Goal: Task Accomplishment & Management: Manage account settings

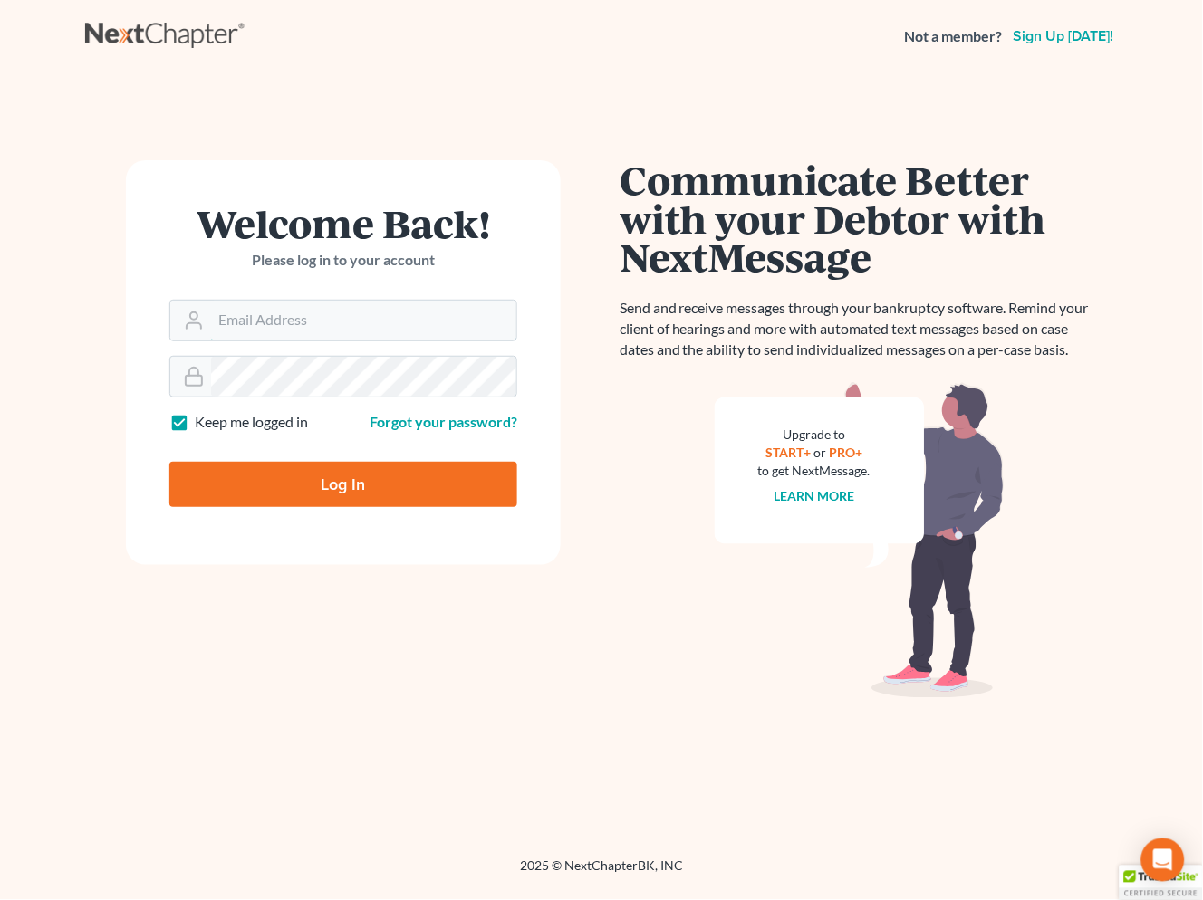
type input "[EMAIL_ADDRESS][DOMAIN_NAME]"
click at [382, 477] on input "Log In" at bounding box center [343, 484] width 348 height 45
type input "Thinking..."
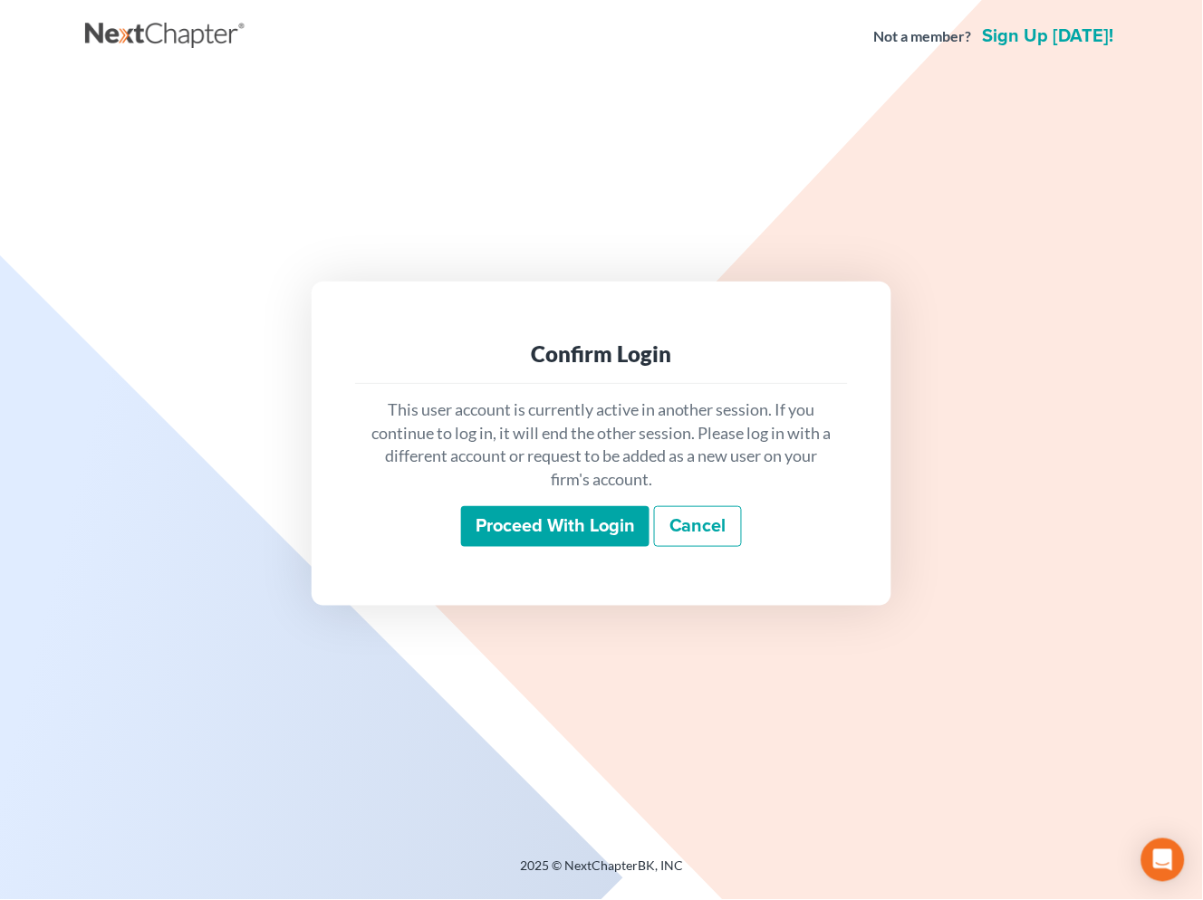
click at [600, 549] on div "This user account is currently active in another session. If you continue to lo…" at bounding box center [601, 473] width 493 height 178
click at [593, 534] on input "Proceed with login" at bounding box center [555, 527] width 188 height 42
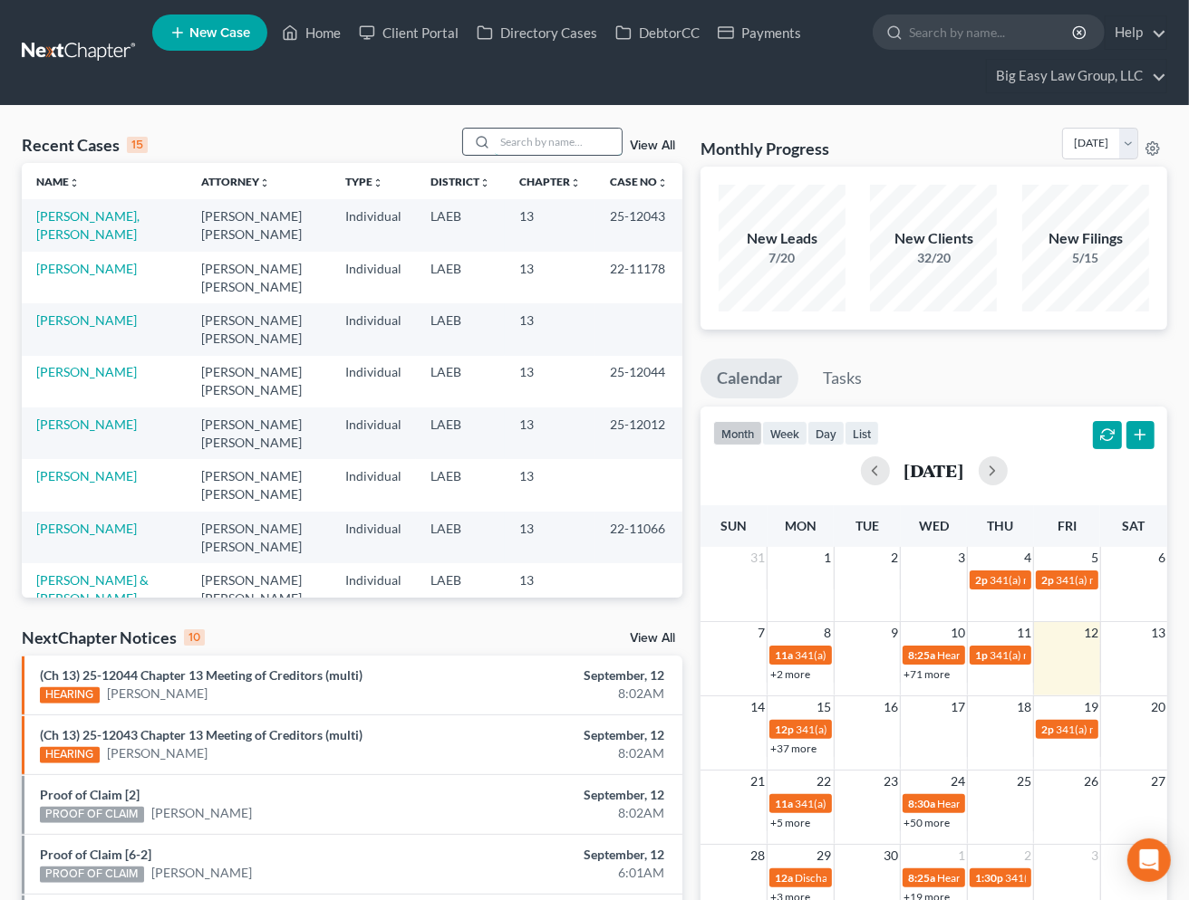
click at [545, 148] on input "search" at bounding box center [558, 142] width 127 height 26
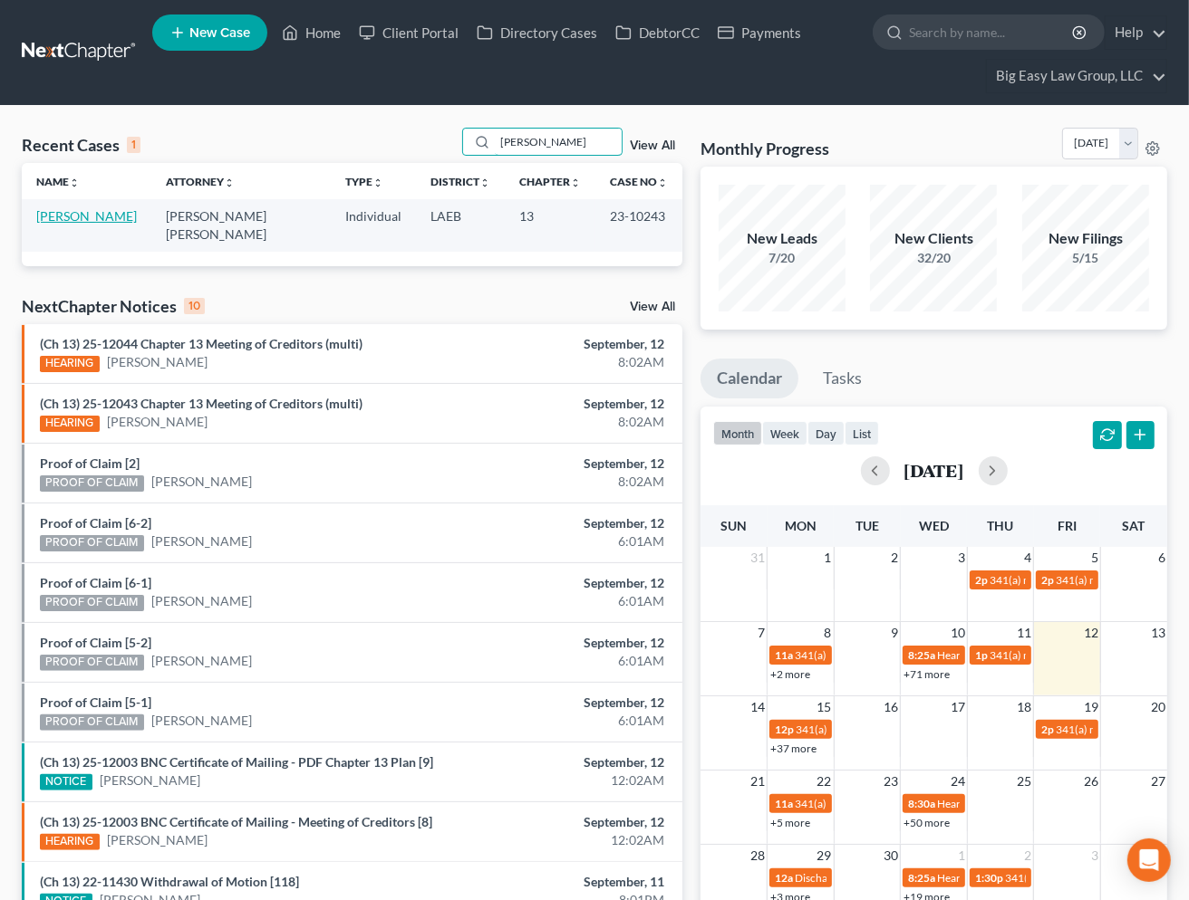
type input "alonso"
click at [92, 212] on link "Alonso, Ericka" at bounding box center [86, 215] width 101 height 15
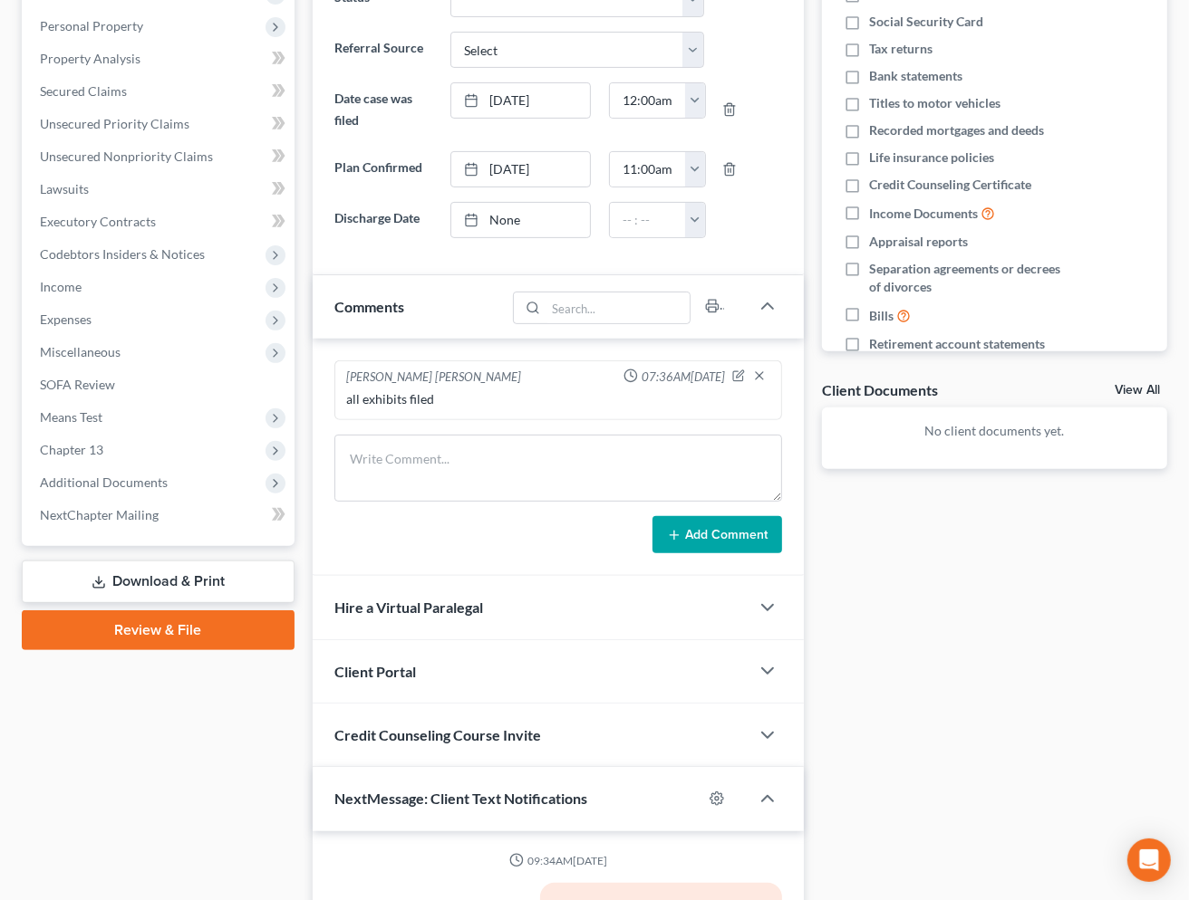
scroll to position [672, 0]
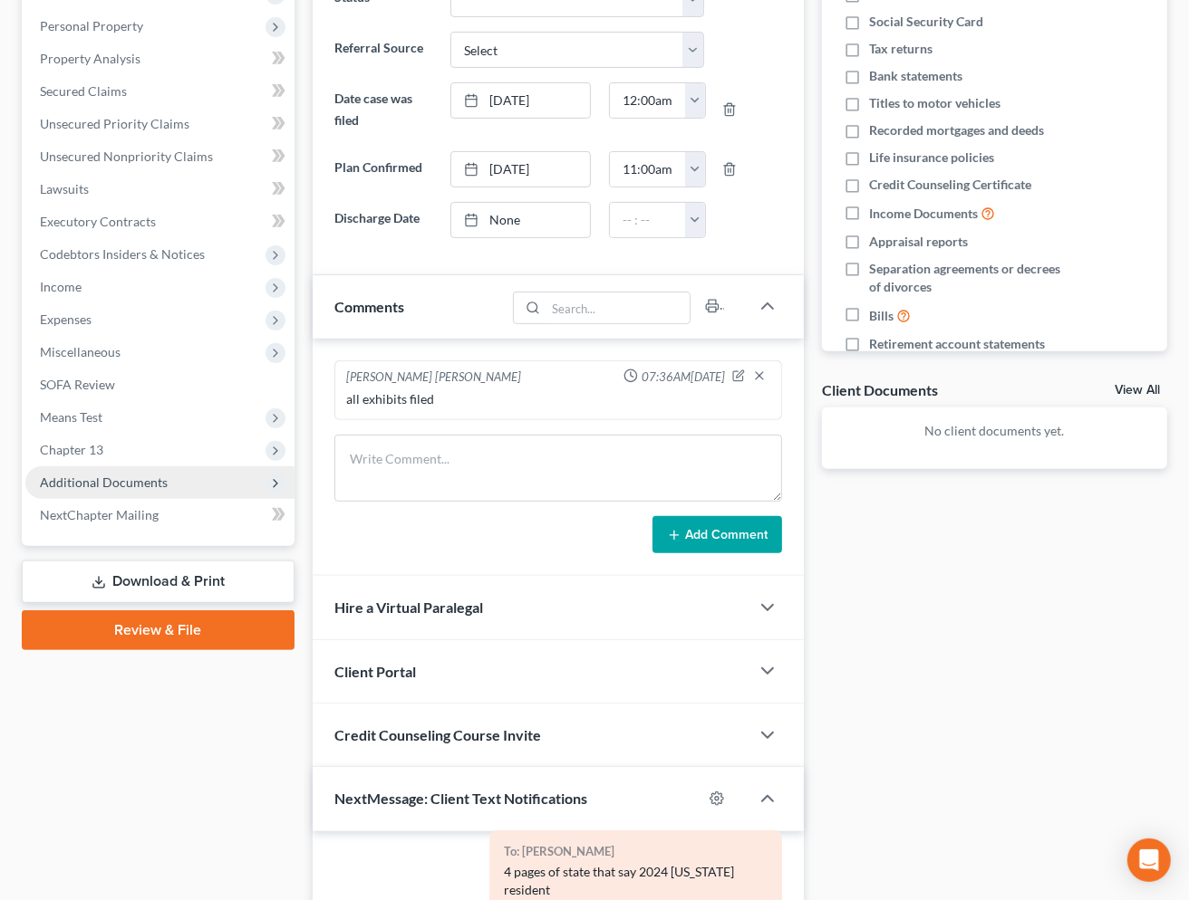
click at [211, 492] on span "Additional Documents" at bounding box center [159, 483] width 269 height 33
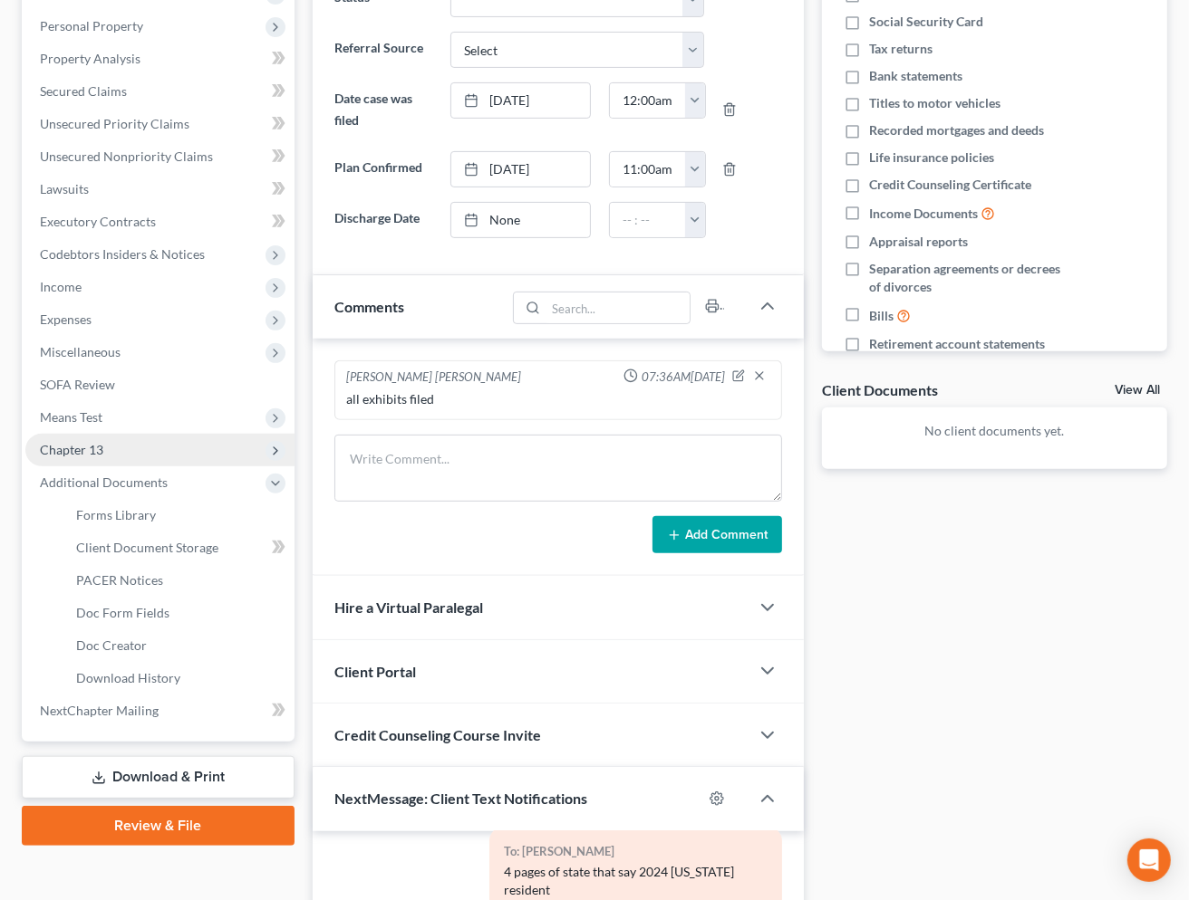
click at [197, 453] on span "Chapter 13" at bounding box center [159, 450] width 269 height 33
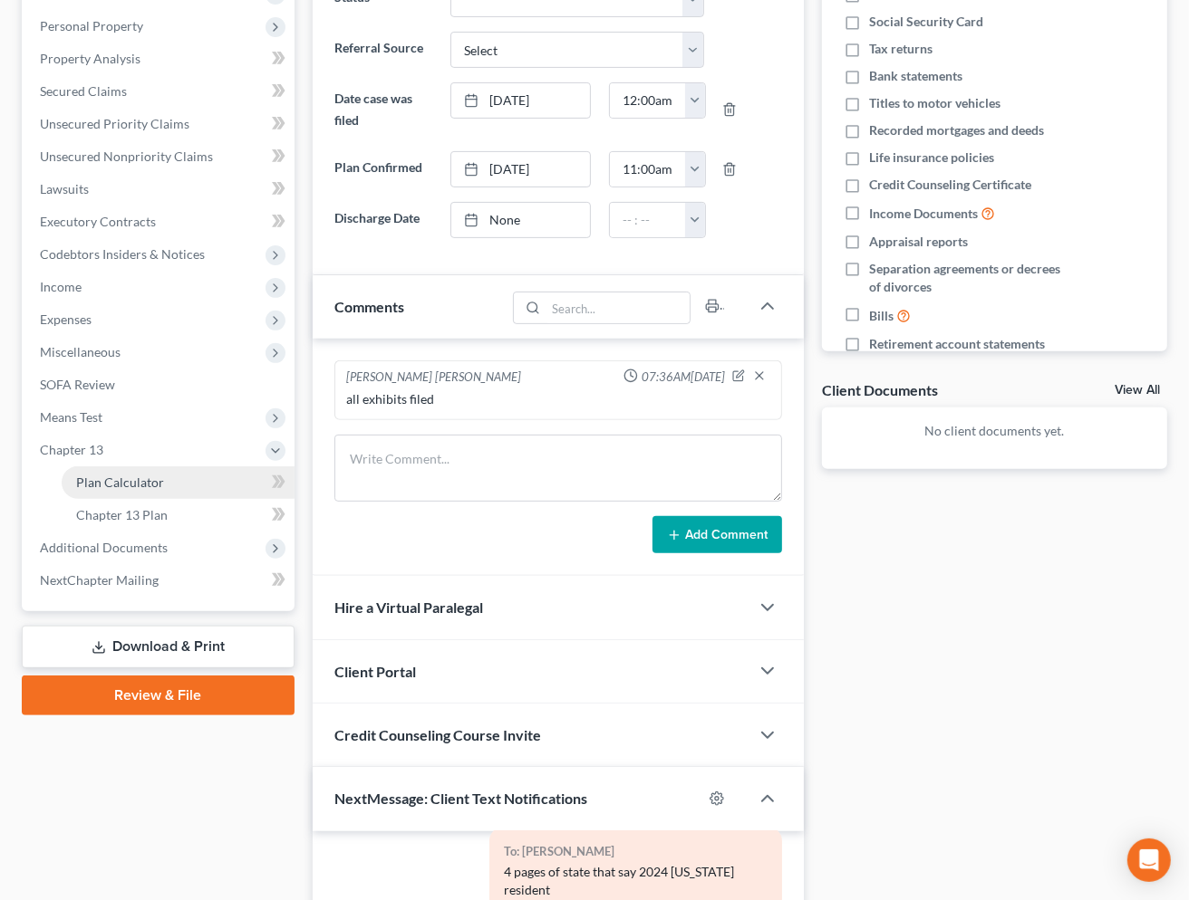
click at [209, 479] on link "Plan Calculator" at bounding box center [178, 483] width 233 height 33
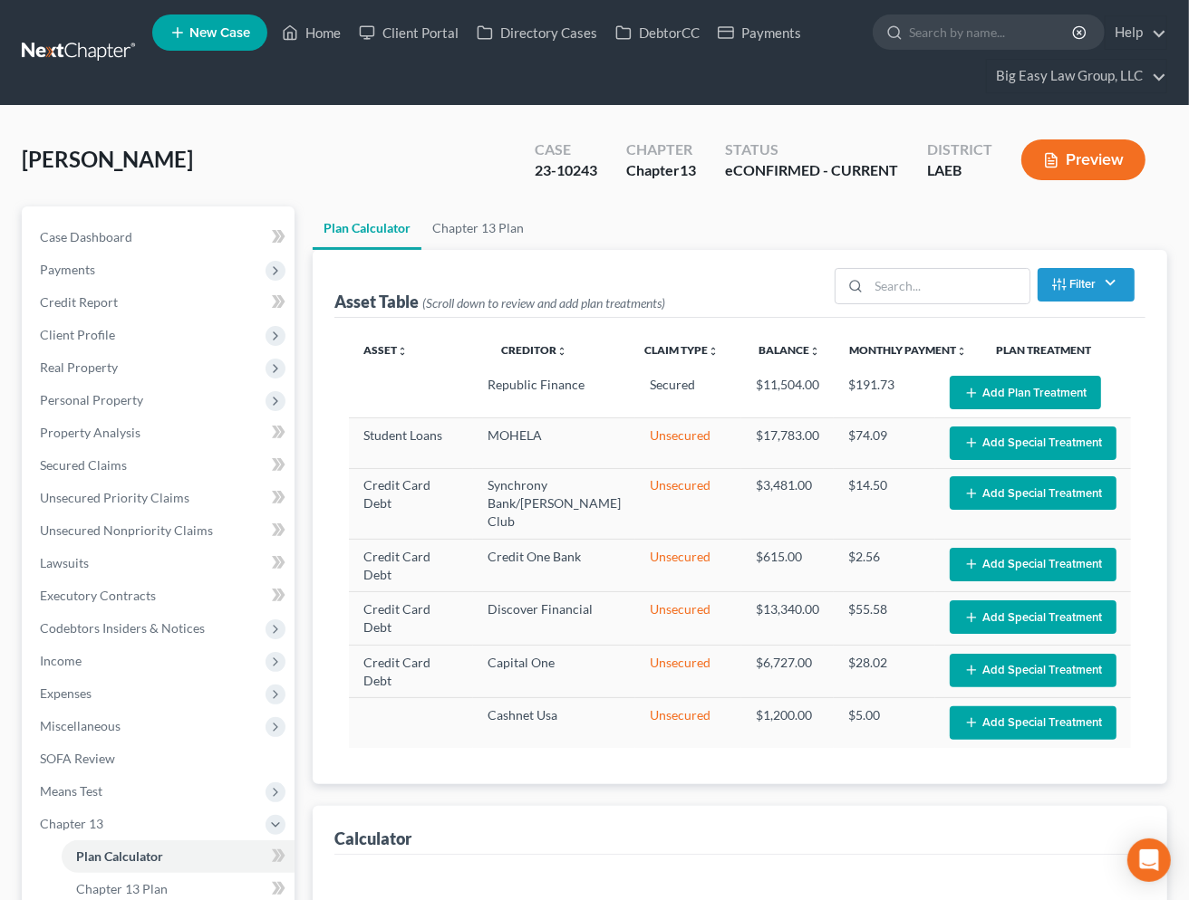
select select "59"
click at [176, 390] on span "Personal Property" at bounding box center [159, 400] width 269 height 33
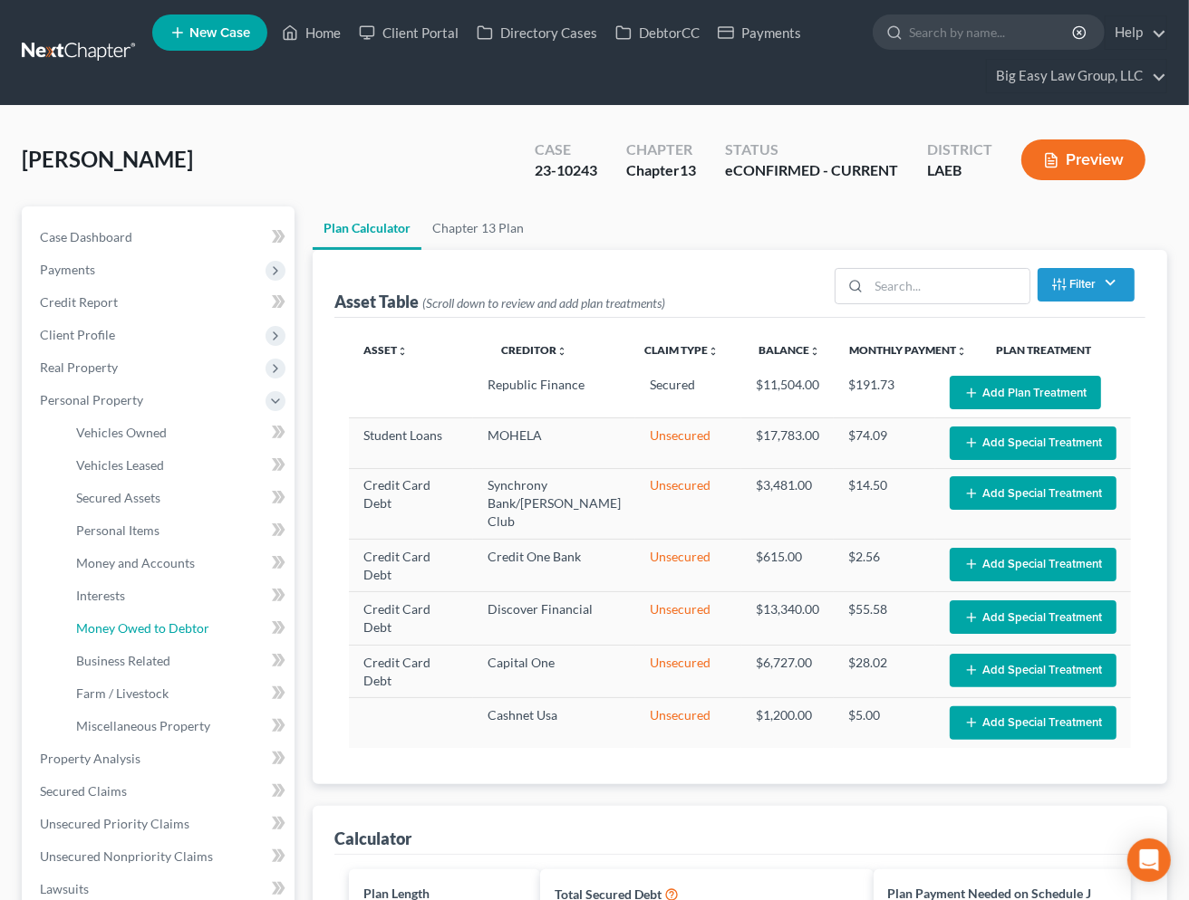
drag, startPoint x: 218, startPoint y: 620, endPoint x: 291, endPoint y: 598, distance: 75.7
click at [218, 620] on link "Money Owed to Debtor" at bounding box center [178, 628] width 233 height 33
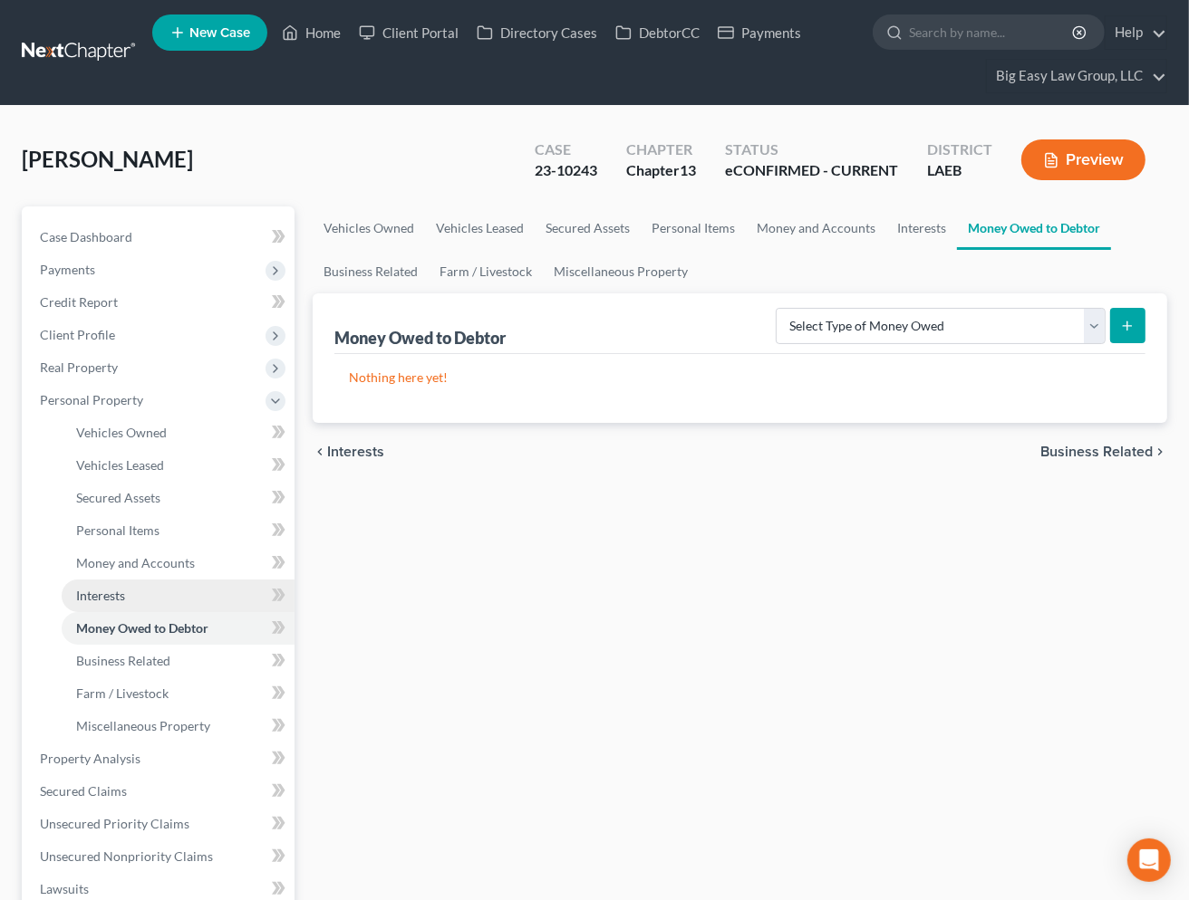
click at [196, 607] on link "Interests" at bounding box center [178, 596] width 233 height 33
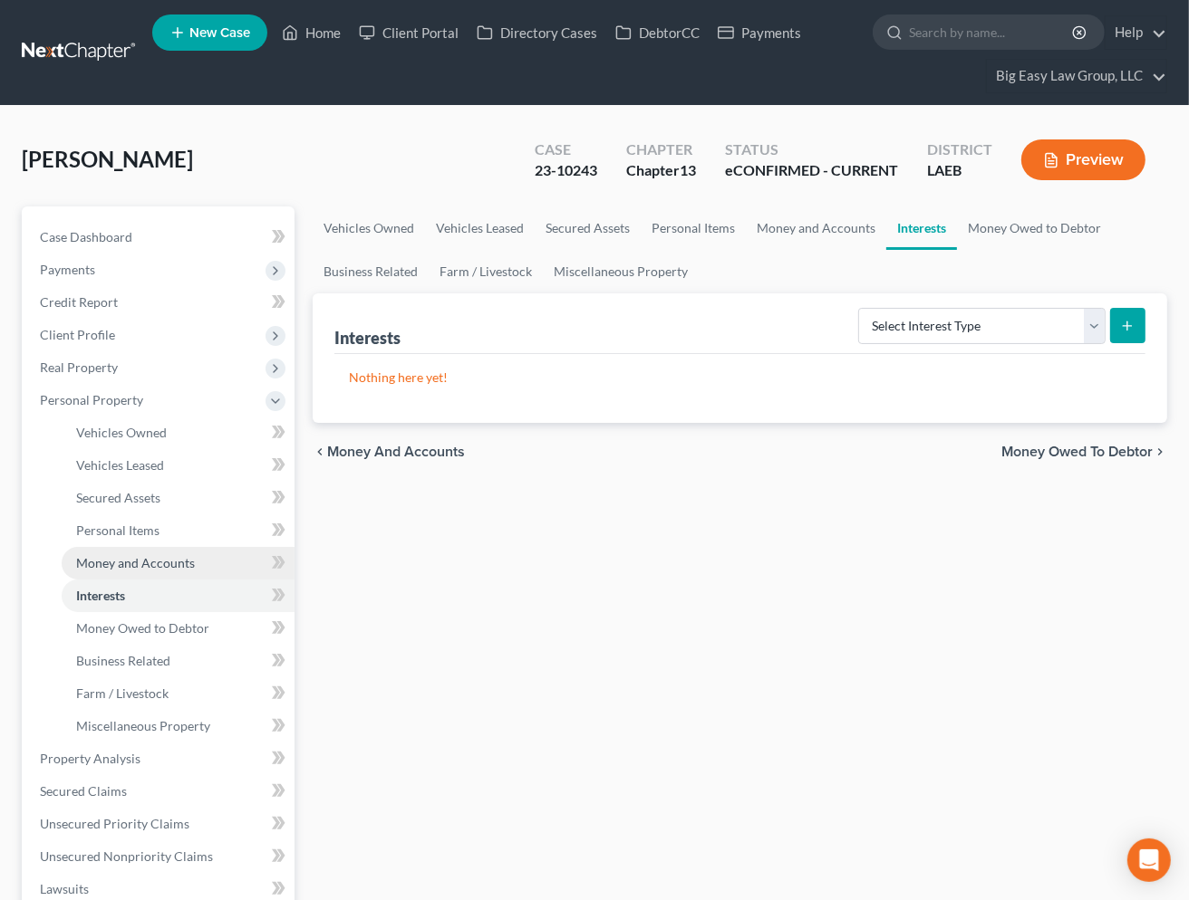
click at [217, 563] on link "Money and Accounts" at bounding box center [178, 563] width 233 height 33
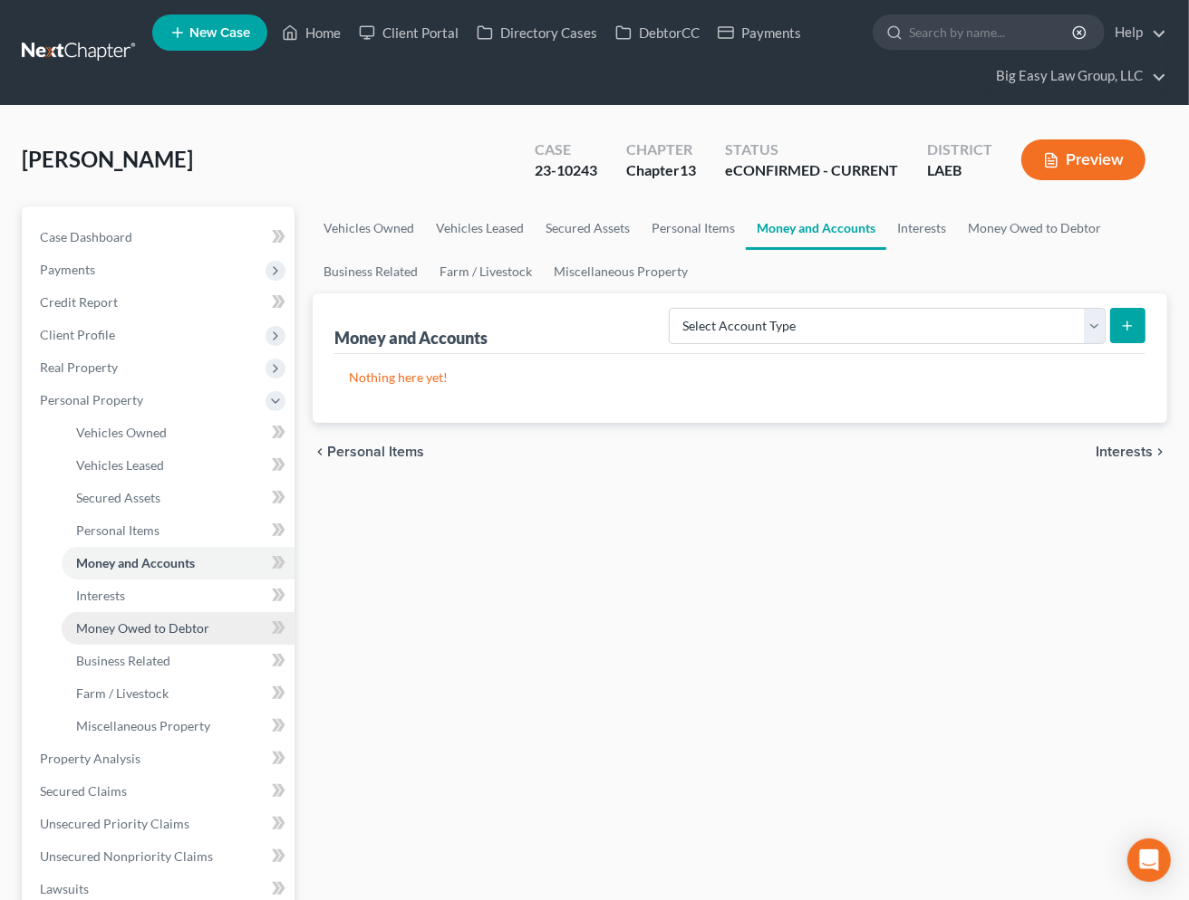
click at [230, 631] on link "Money Owed to Debtor" at bounding box center [178, 628] width 233 height 33
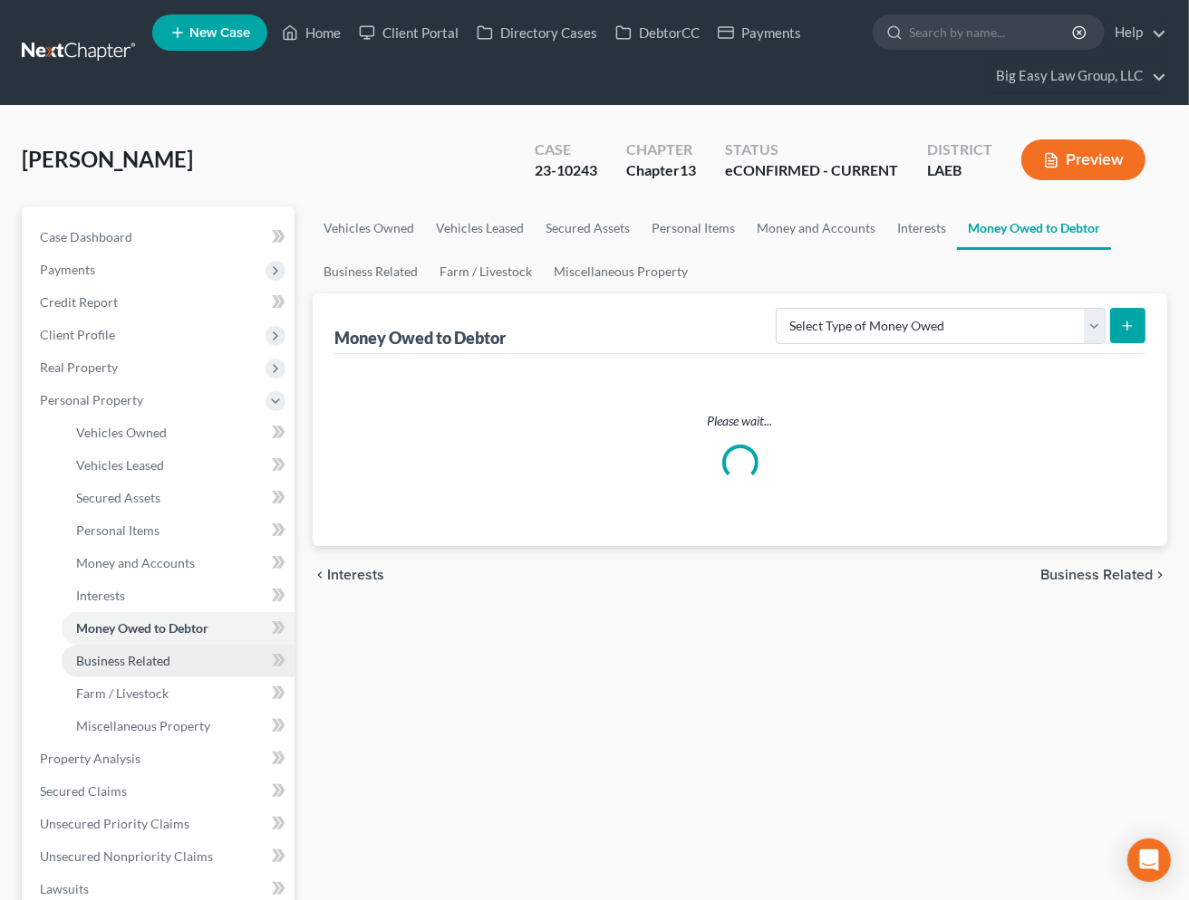
click at [221, 659] on link "Business Related" at bounding box center [178, 661] width 233 height 33
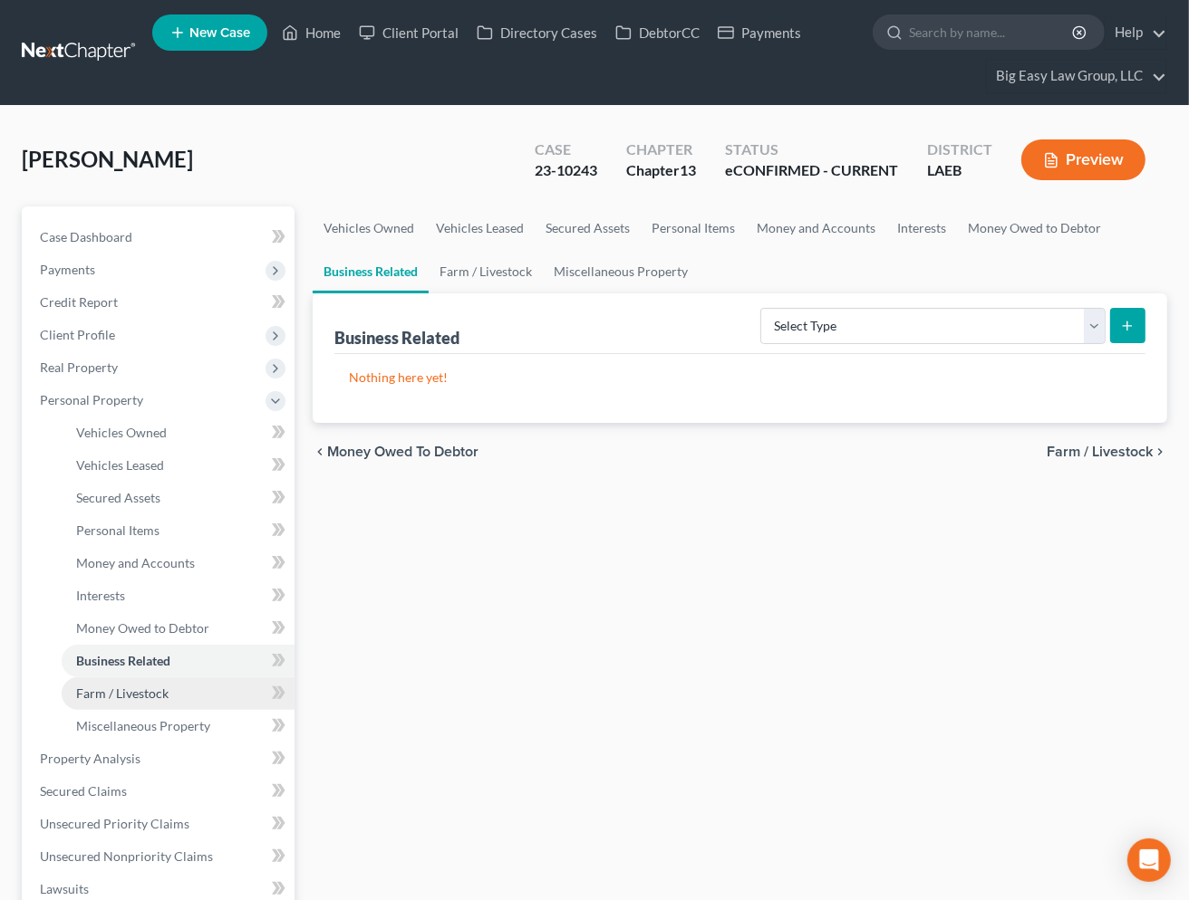
click at [217, 689] on link "Farm / Livestock" at bounding box center [178, 694] width 233 height 33
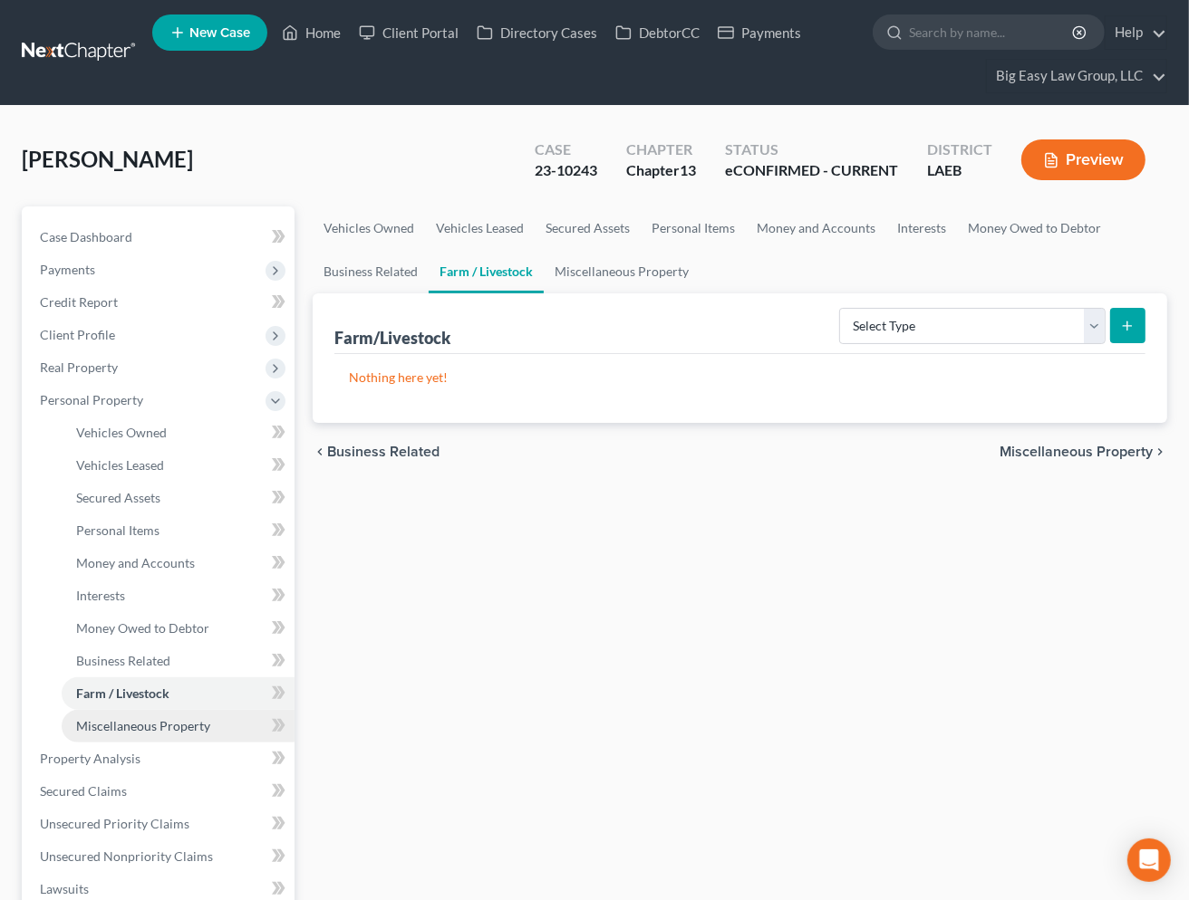
click at [217, 716] on link "Miscellaneous Property" at bounding box center [178, 726] width 233 height 33
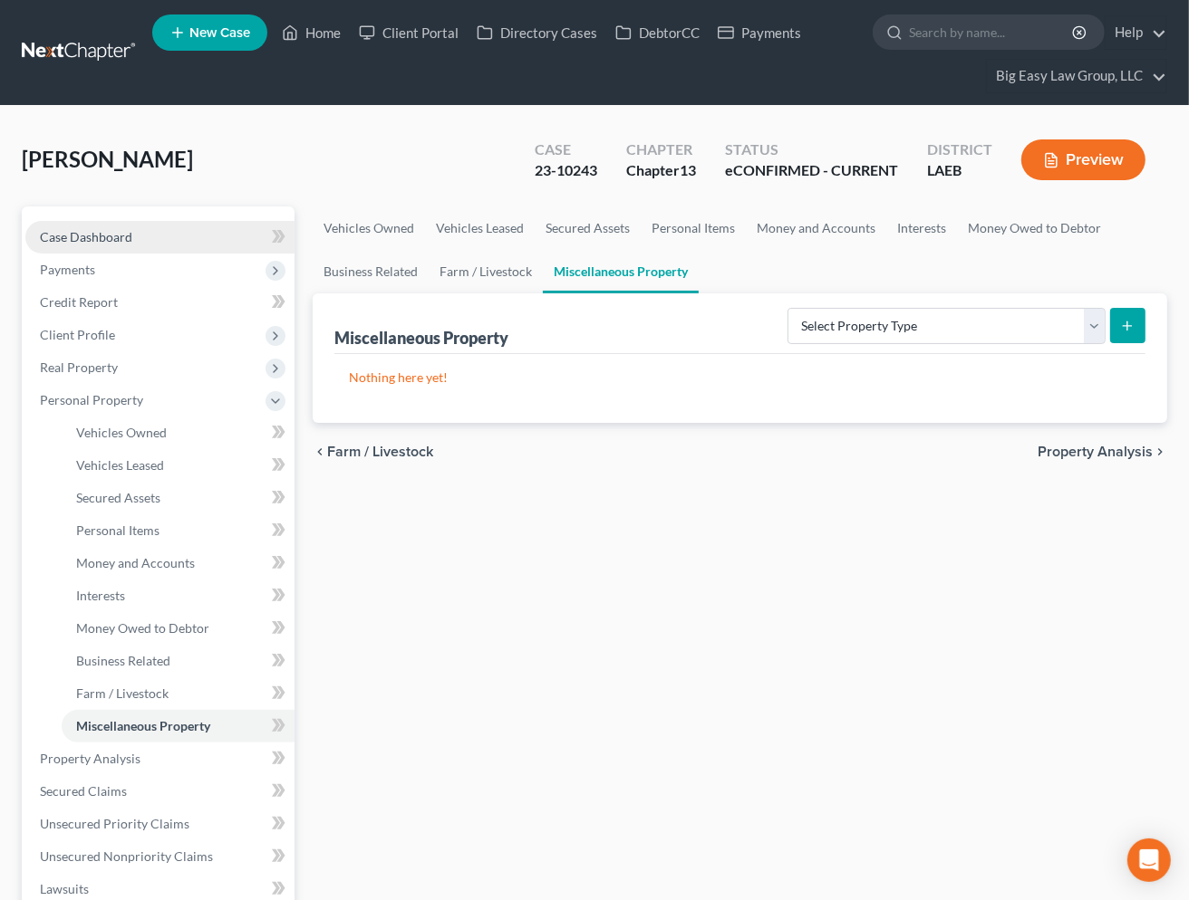
click at [165, 226] on link "Case Dashboard" at bounding box center [159, 237] width 269 height 33
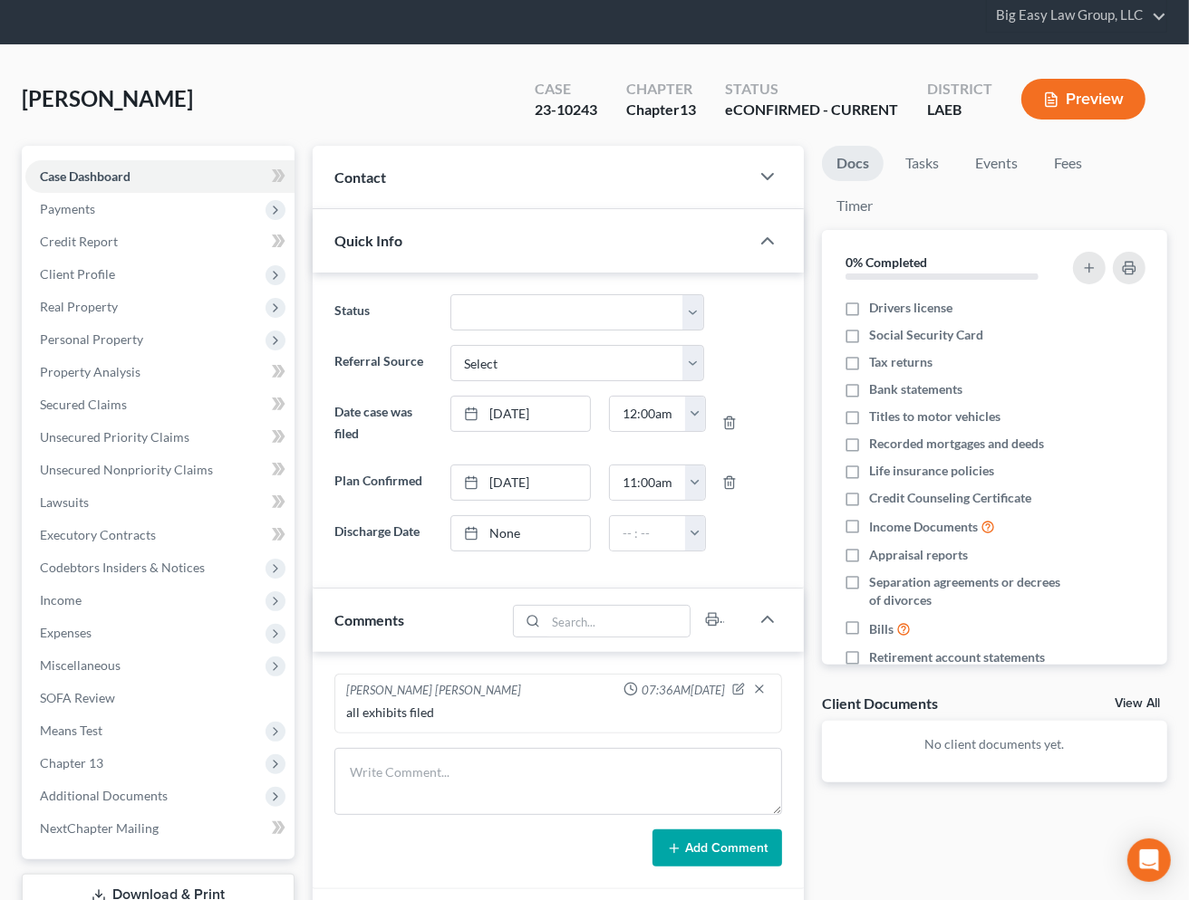
scroll to position [378, 0]
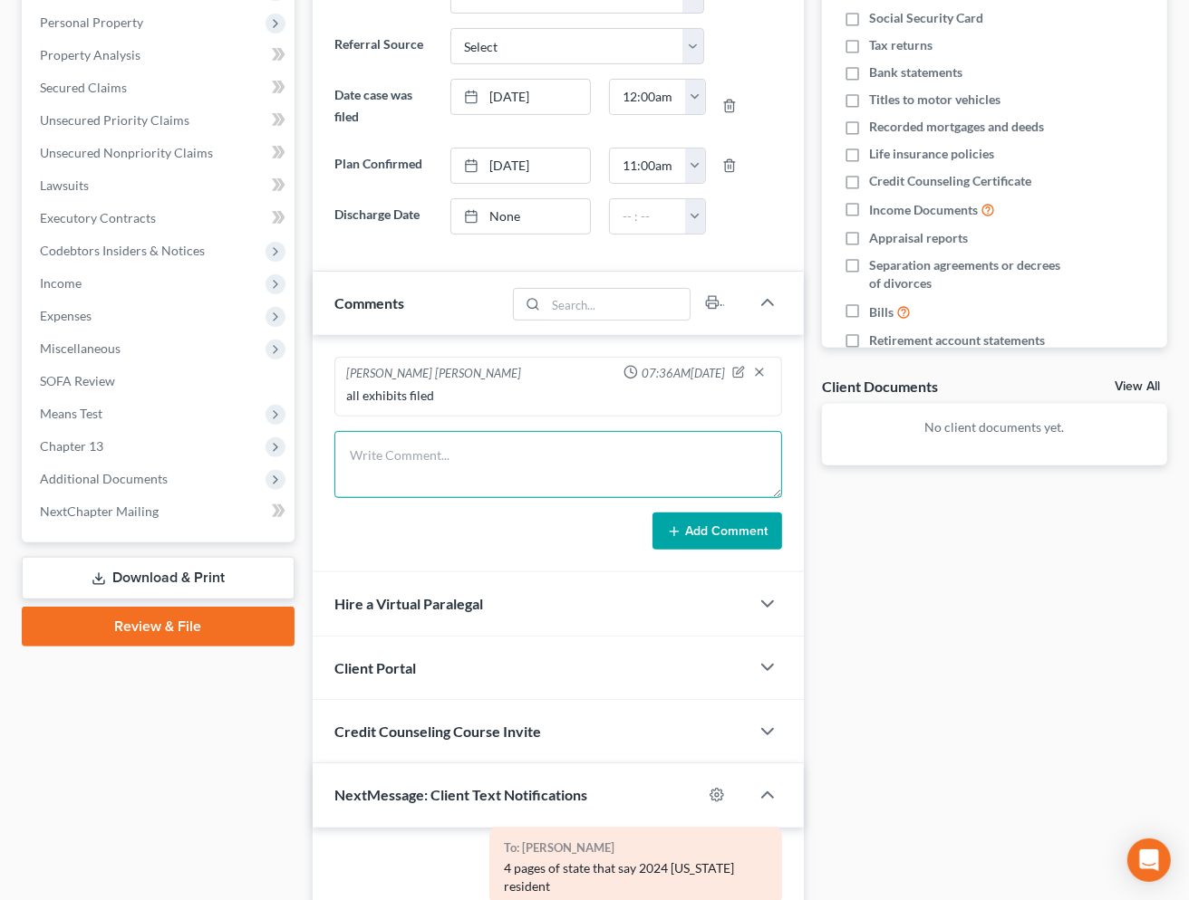
click at [475, 466] on textarea at bounding box center [558, 464] width 448 height 67
type textarea "ericka called and said she received $26K in child support and gave it all to he…"
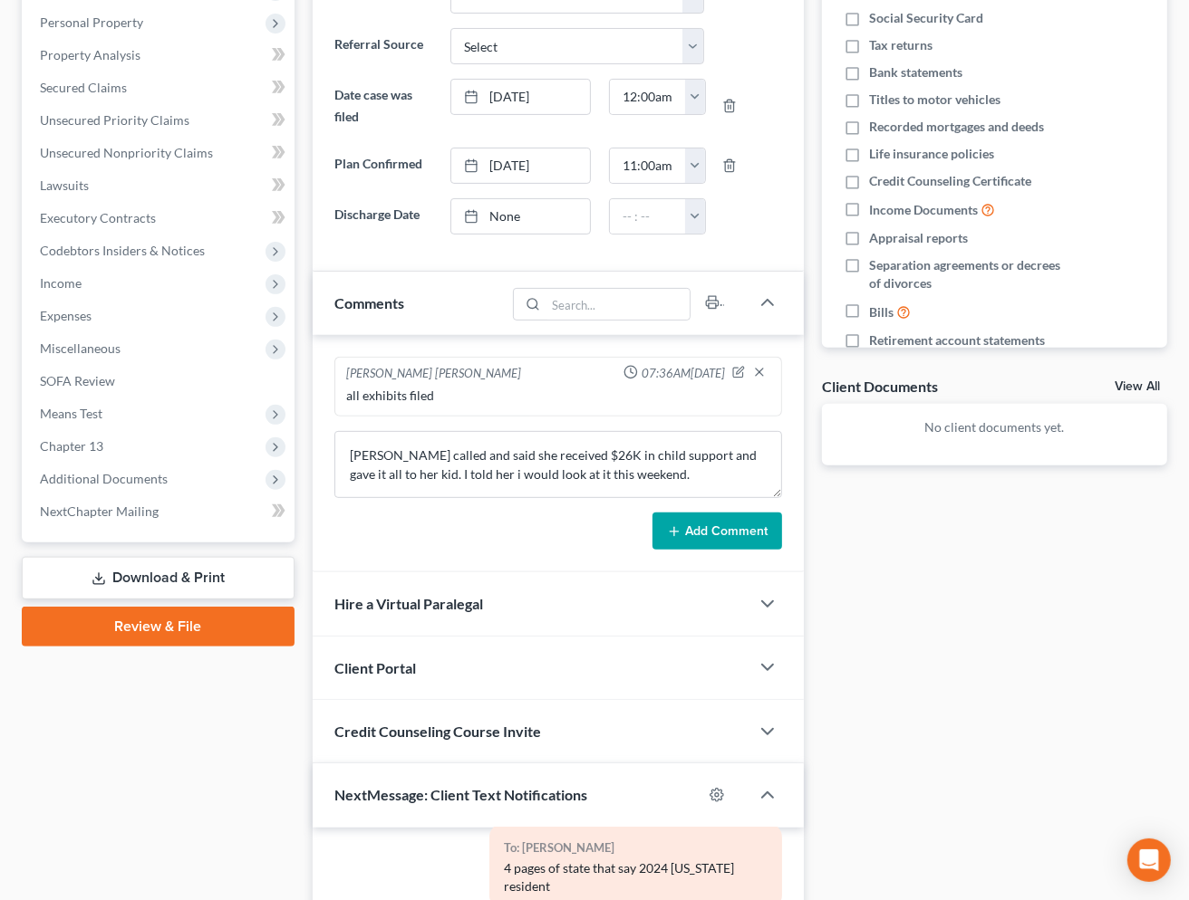
drag, startPoint x: 724, startPoint y: 501, endPoint x: 721, endPoint y: 519, distance: 18.3
click at [724, 502] on form "ericka called and said she received $26K in child support and gave it all to he…" at bounding box center [558, 491] width 448 height 120
click at [721, 521] on button "Add Comment" at bounding box center [717, 532] width 130 height 38
